Goal: Task Accomplishment & Management: Manage account settings

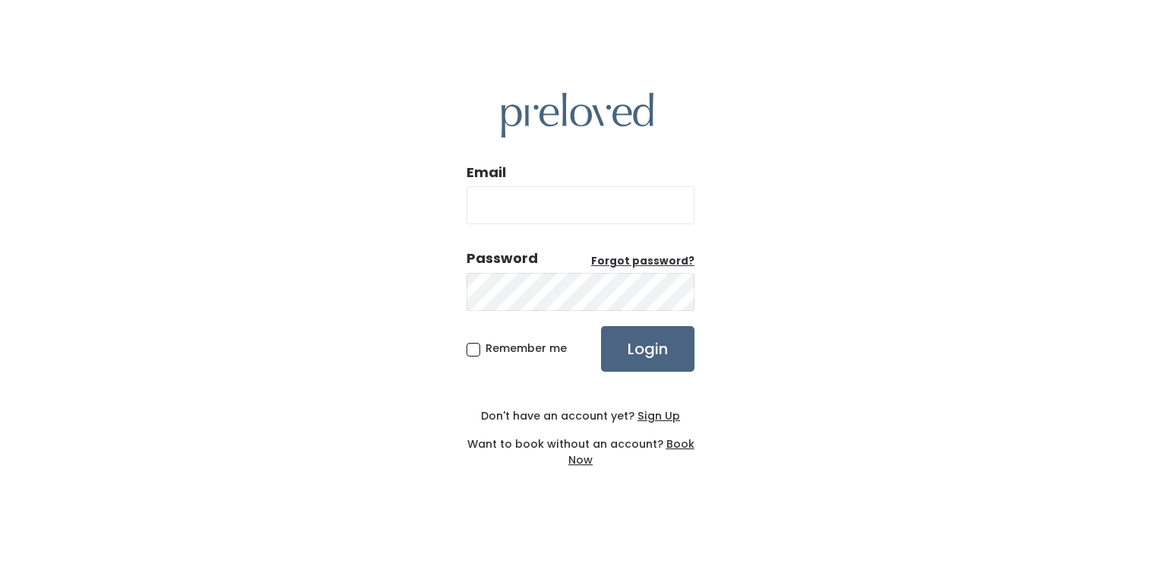
type input "[EMAIL_ADDRESS][DOMAIN_NAME]"
click at [652, 342] on input "Login" at bounding box center [647, 349] width 93 height 46
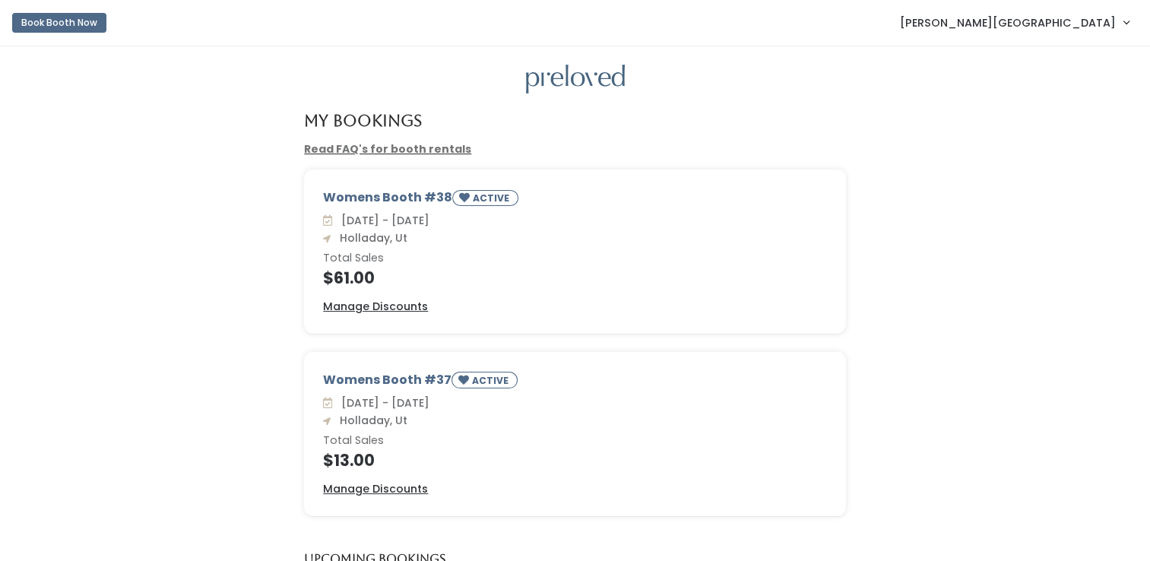
click at [1070, 25] on span "[PERSON_NAME][GEOGRAPHIC_DATA]" at bounding box center [1008, 22] width 216 height 17
click at [1061, 92] on link "Account settings" at bounding box center [1075, 87] width 136 height 27
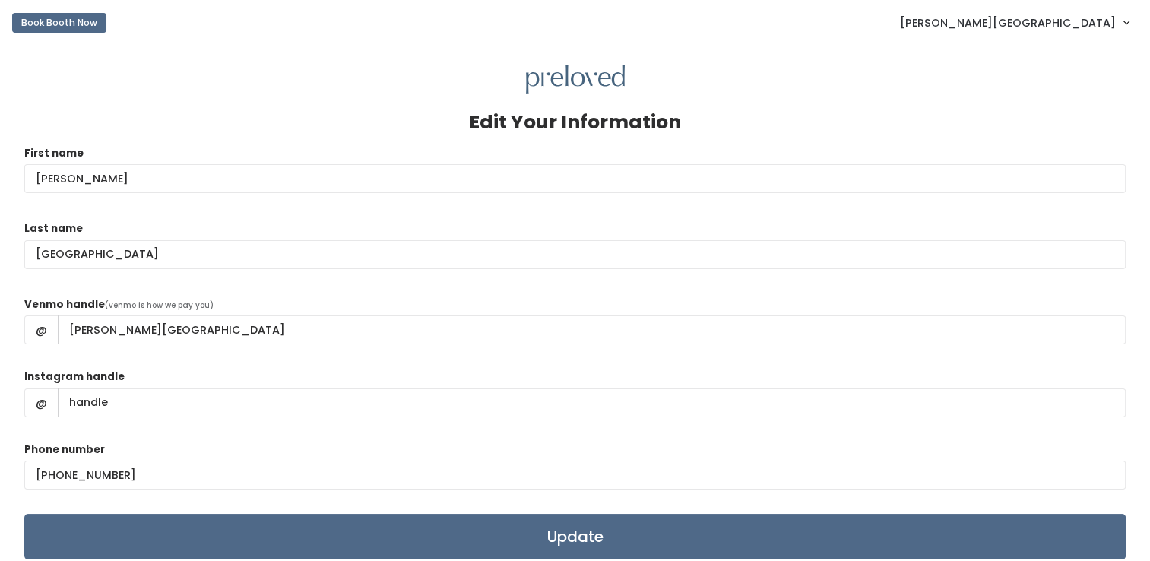
click at [1091, 21] on span "Lindsey England" at bounding box center [1008, 22] width 216 height 17
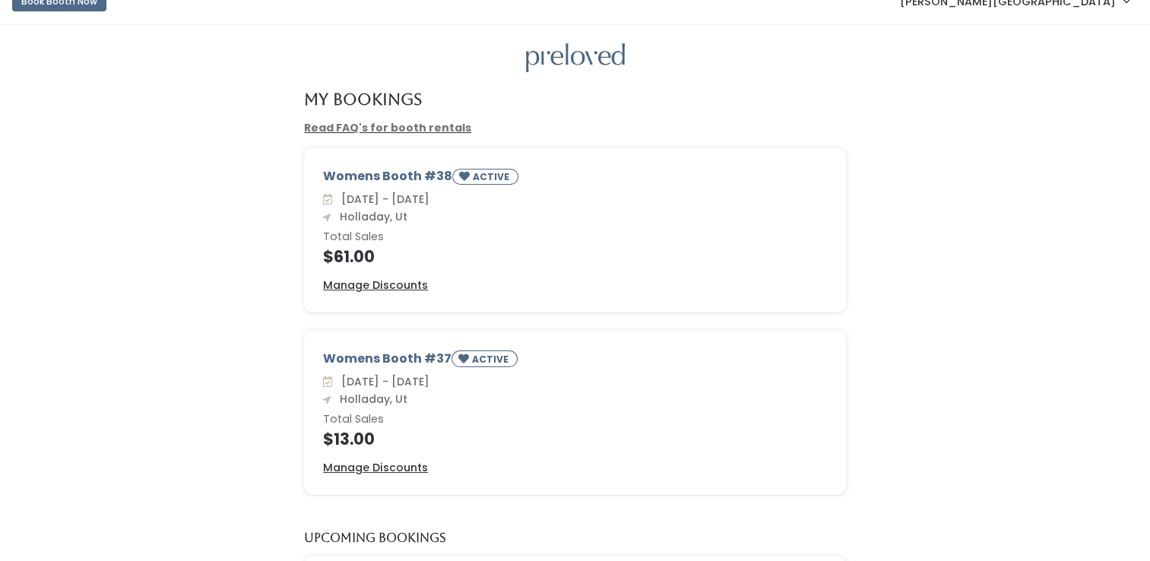
scroll to position [17, 0]
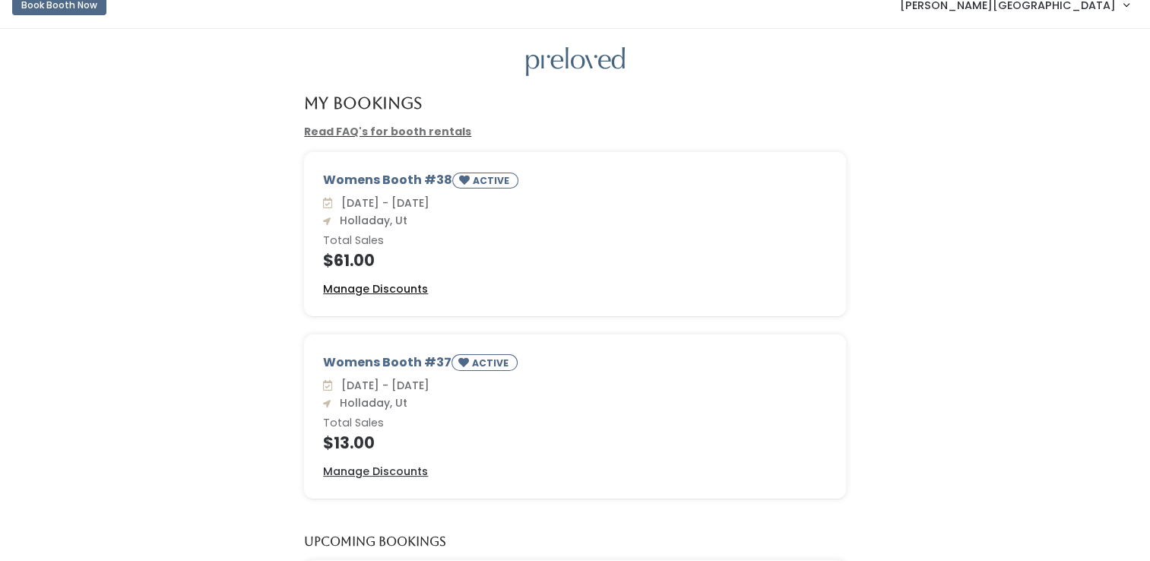
click at [416, 285] on u "Manage Discounts" at bounding box center [375, 288] width 105 height 15
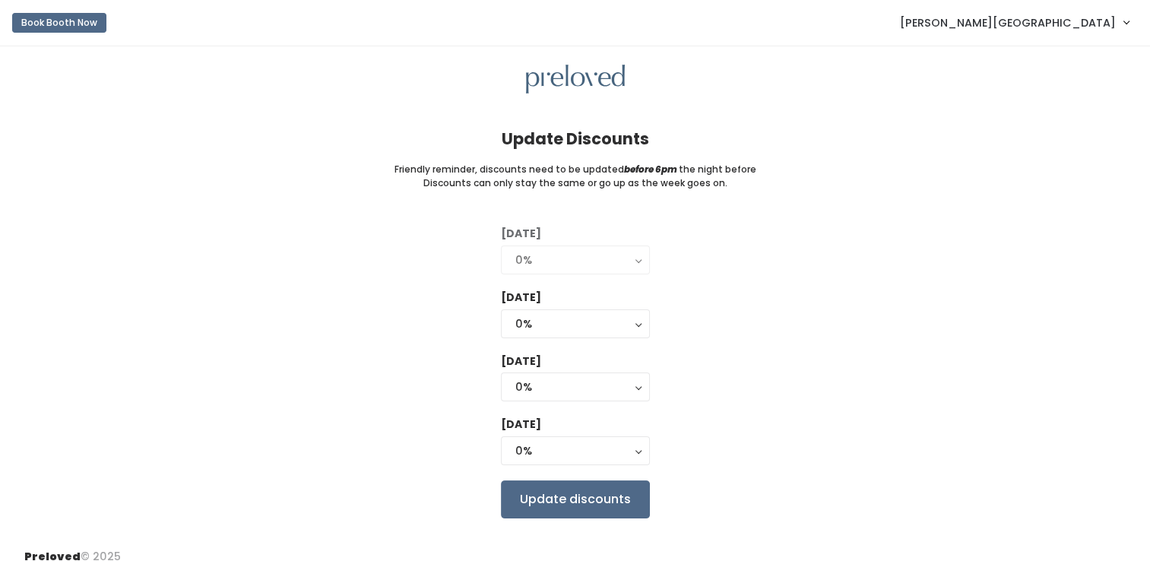
scroll to position [15, 0]
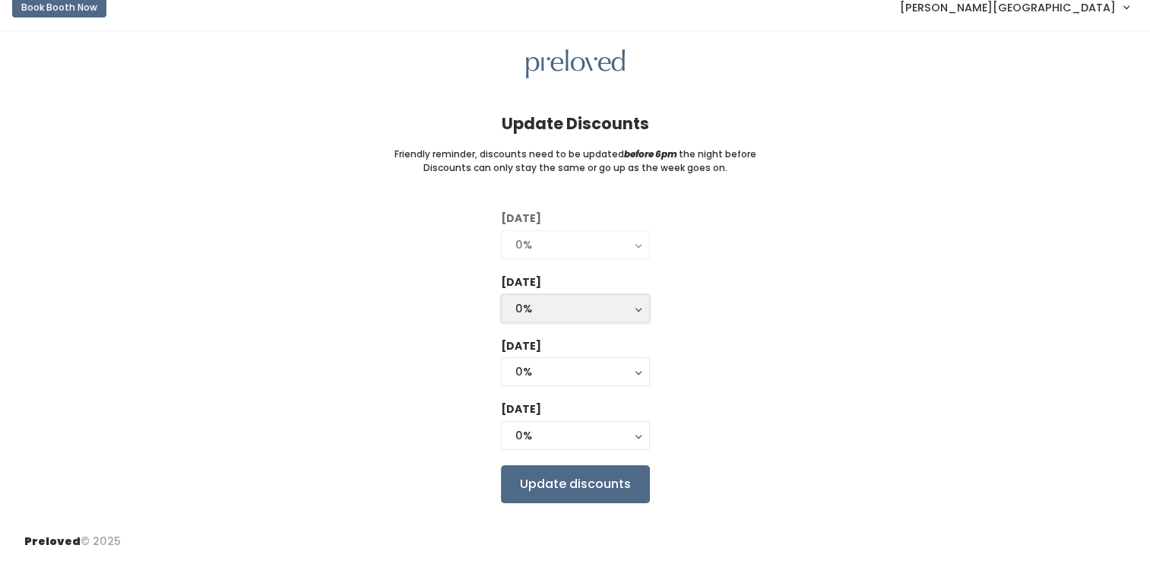
click at [632, 309] on div "0%" at bounding box center [575, 308] width 120 height 17
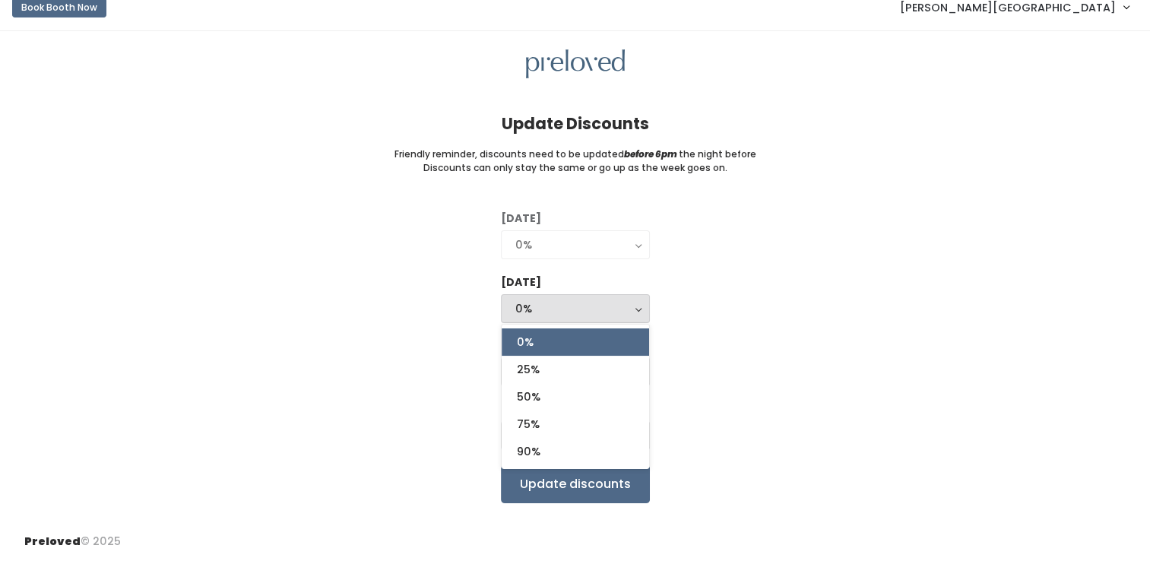
click at [632, 309] on div "0%" at bounding box center [575, 308] width 120 height 17
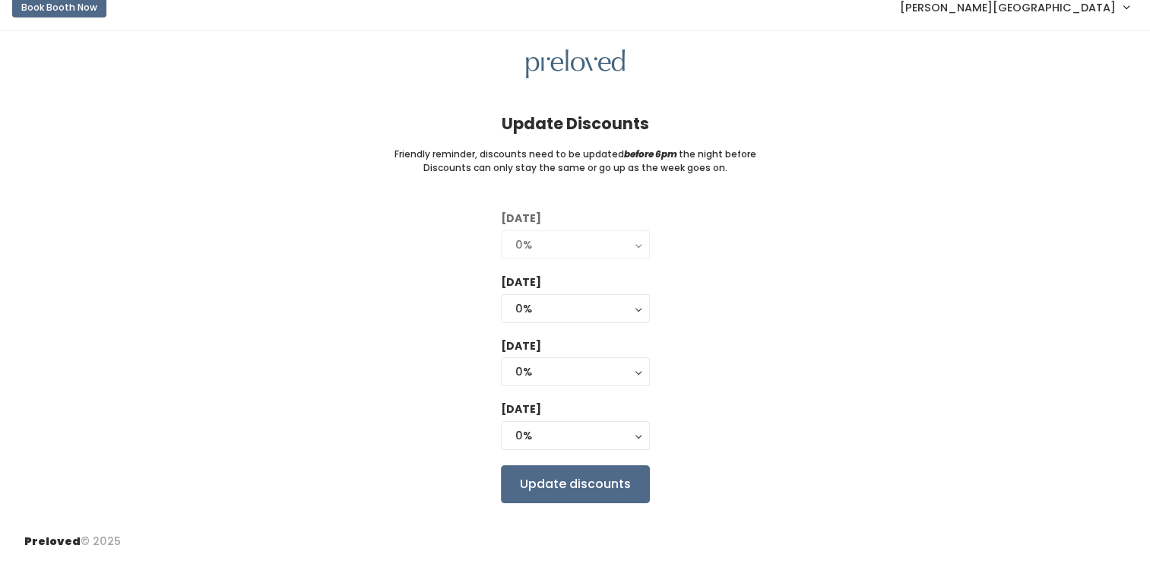
click at [1085, 8] on span "[PERSON_NAME][GEOGRAPHIC_DATA]" at bounding box center [1008, 7] width 216 height 17
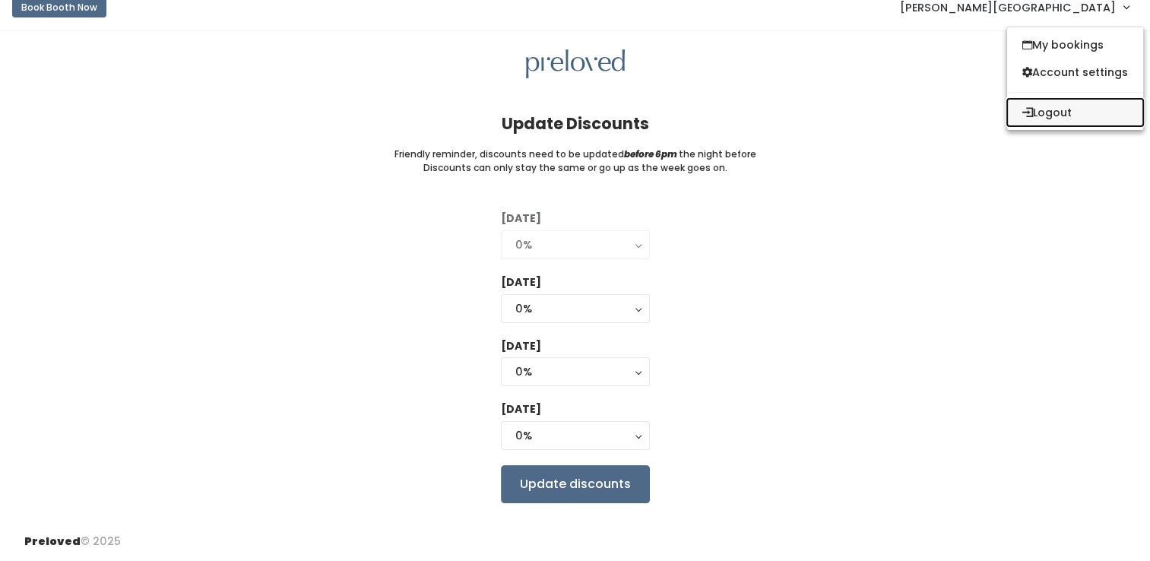
click at [1046, 116] on button "Logout" at bounding box center [1075, 112] width 136 height 27
